Goal: Transaction & Acquisition: Book appointment/travel/reservation

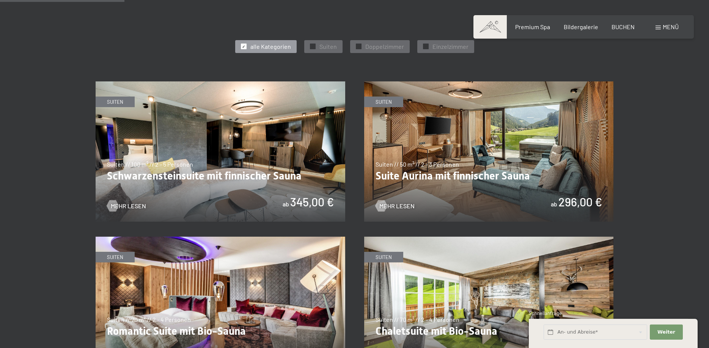
scroll to position [425, 0]
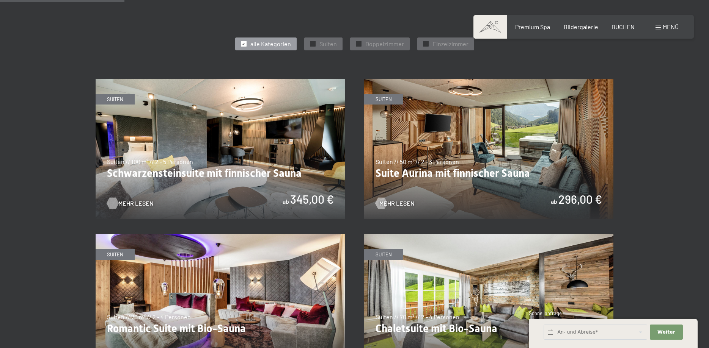
click at [122, 202] on span "Mehr Lesen" at bounding box center [135, 203] width 35 height 8
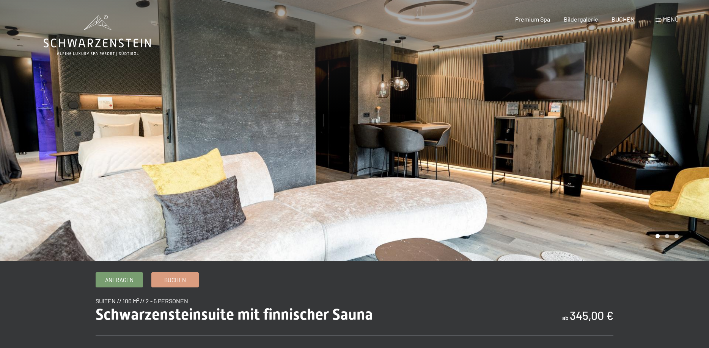
click at [124, 198] on div at bounding box center [177, 130] width 354 height 261
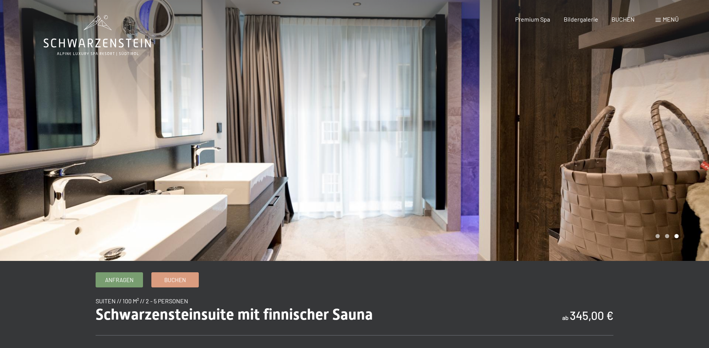
drag, startPoint x: 116, startPoint y: 186, endPoint x: 345, endPoint y: 178, distance: 228.4
click at [345, 178] on div at bounding box center [177, 130] width 354 height 261
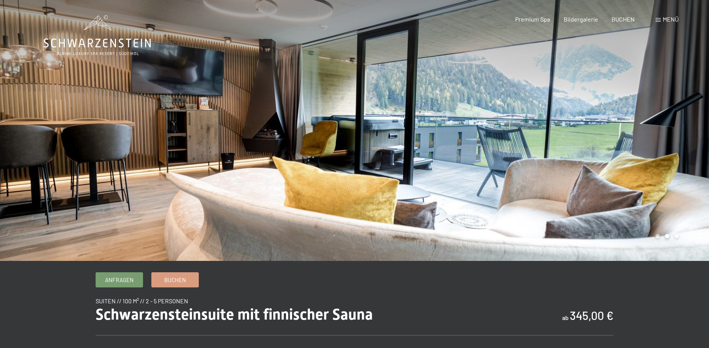
click at [105, 159] on div at bounding box center [177, 130] width 354 height 261
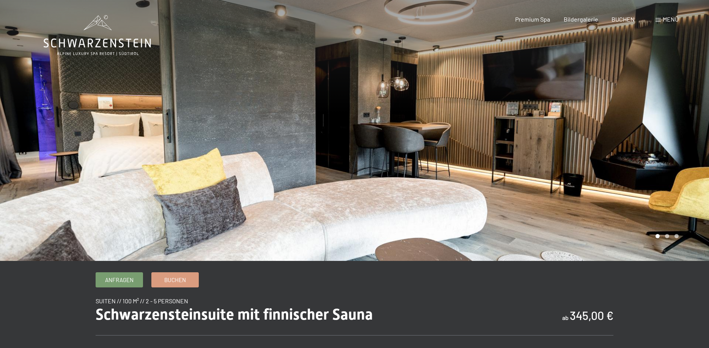
click at [105, 159] on div at bounding box center [177, 130] width 354 height 261
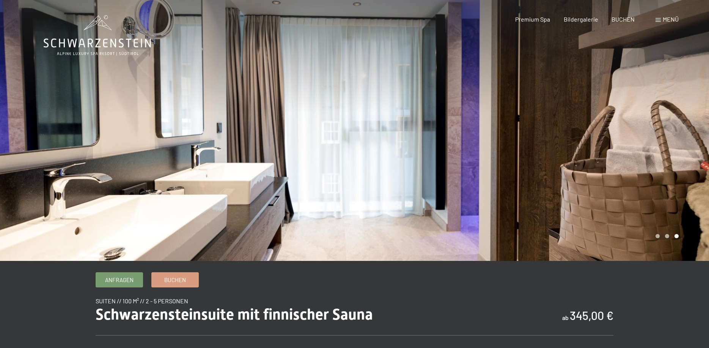
click at [132, 152] on div at bounding box center [177, 130] width 354 height 261
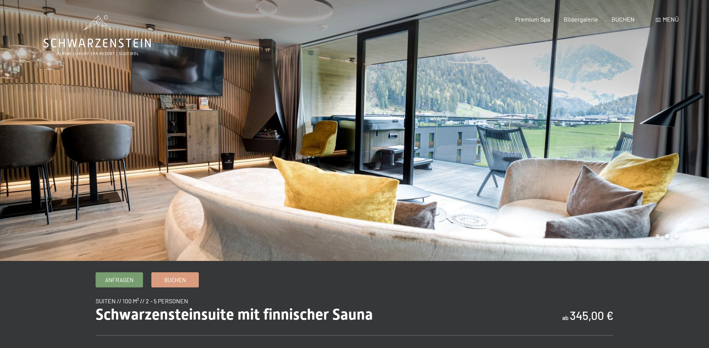
click at [133, 152] on div at bounding box center [177, 130] width 354 height 261
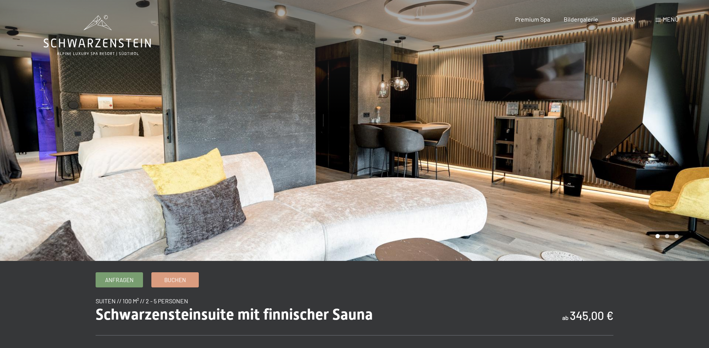
click at [133, 152] on div at bounding box center [177, 130] width 354 height 261
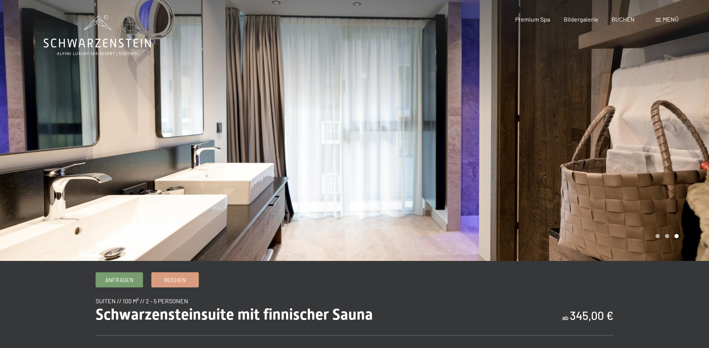
click at [133, 152] on div at bounding box center [177, 130] width 354 height 261
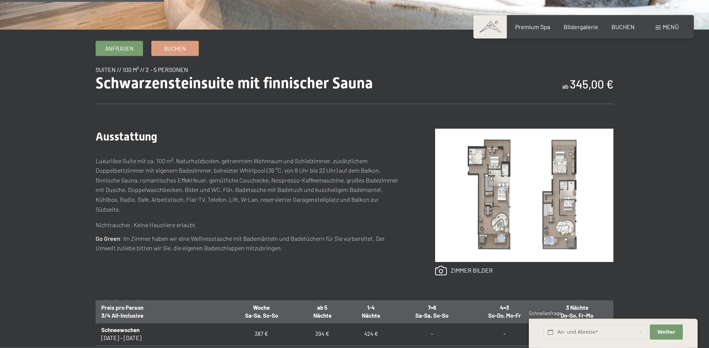
scroll to position [232, 0]
click at [579, 28] on span "Bildergalerie" at bounding box center [580, 25] width 34 height 7
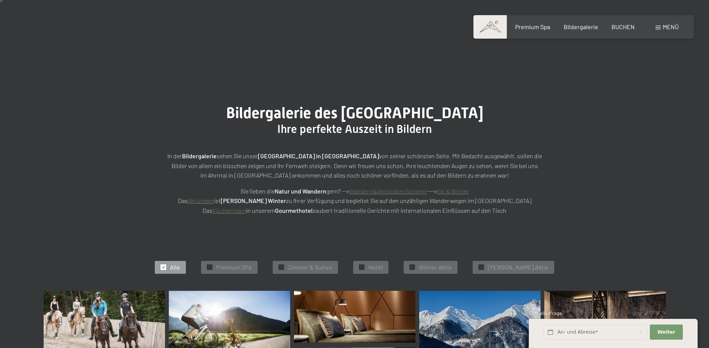
scroll to position [116, 0]
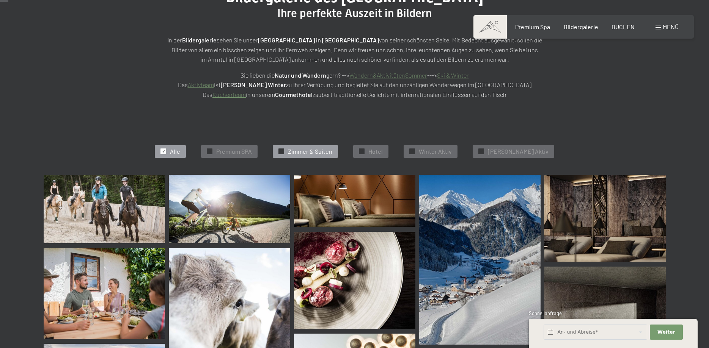
click at [330, 152] on span "Zimmer & Suiten" at bounding box center [310, 151] width 44 height 8
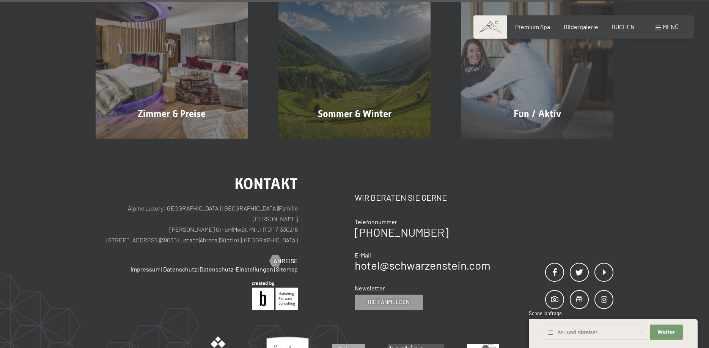
scroll to position [887, 0]
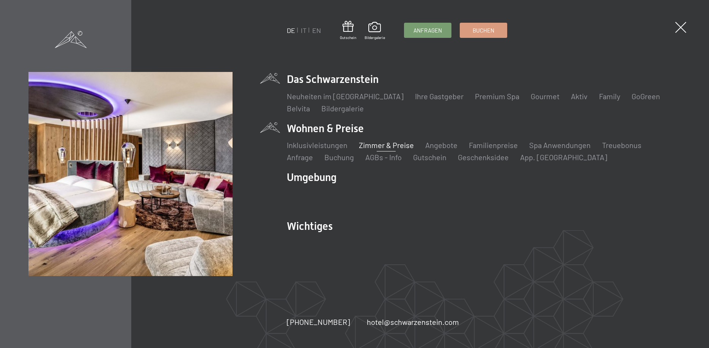
click at [372, 146] on link "Zimmer & Preise" at bounding box center [386, 145] width 55 height 9
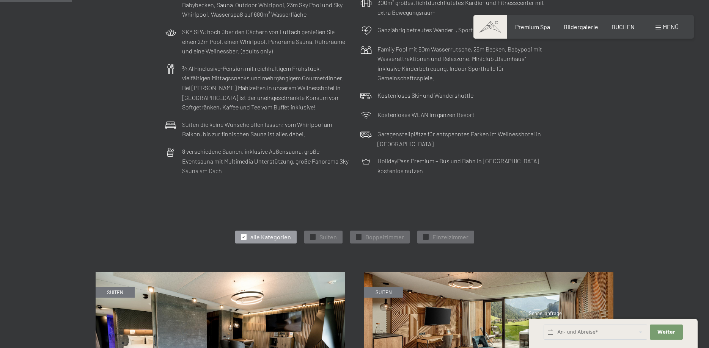
scroll to position [348, 0]
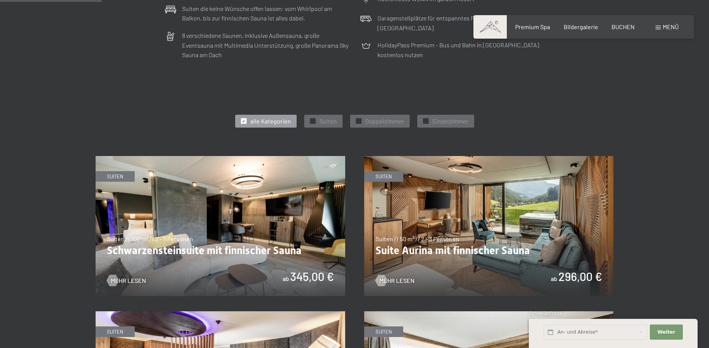
click at [405, 210] on img at bounding box center [488, 226] width 249 height 140
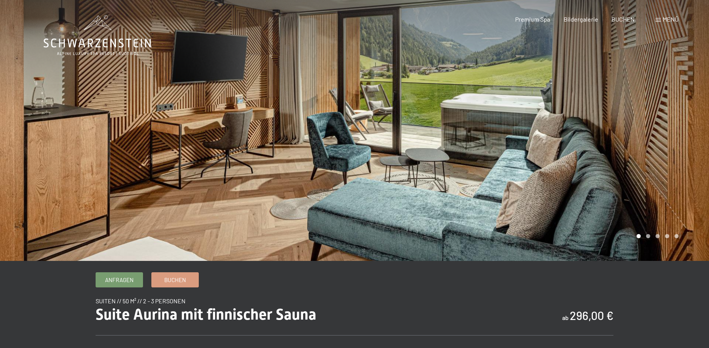
drag, startPoint x: 512, startPoint y: 160, endPoint x: 303, endPoint y: 163, distance: 209.7
click at [303, 261] on div at bounding box center [355, 261] width 622 height 0
click at [592, 126] on div at bounding box center [531, 130] width 354 height 261
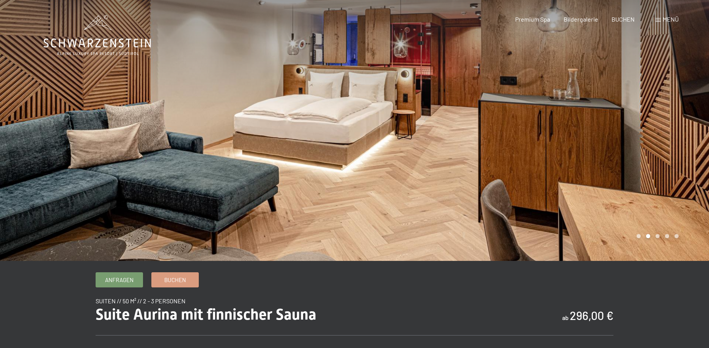
click at [592, 126] on div at bounding box center [531, 130] width 354 height 261
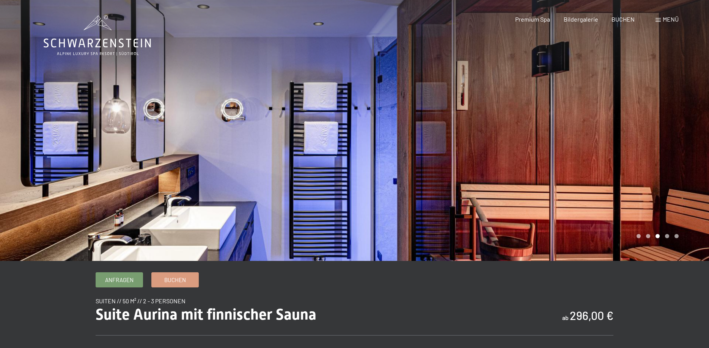
click at [592, 126] on div at bounding box center [531, 130] width 354 height 261
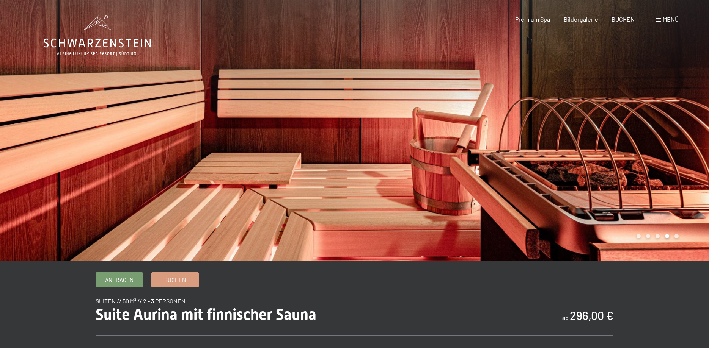
click at [592, 126] on div at bounding box center [531, 130] width 354 height 261
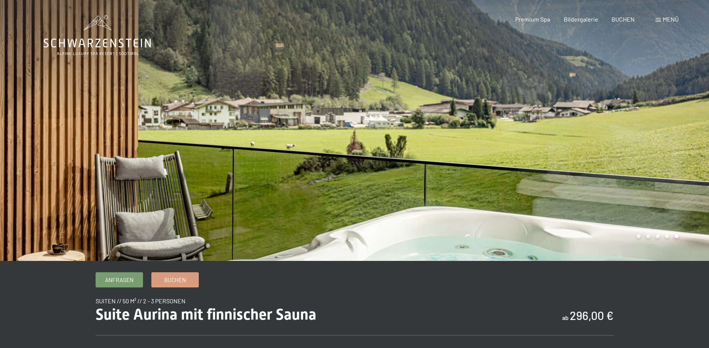
click at [592, 126] on div at bounding box center [531, 130] width 354 height 261
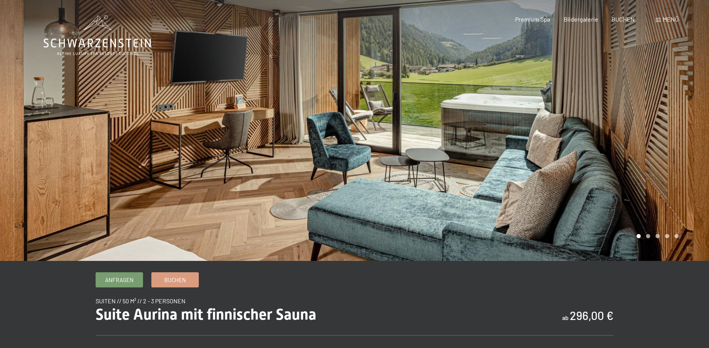
click at [592, 126] on div at bounding box center [531, 130] width 354 height 261
